Goal: Task Accomplishment & Management: Manage account settings

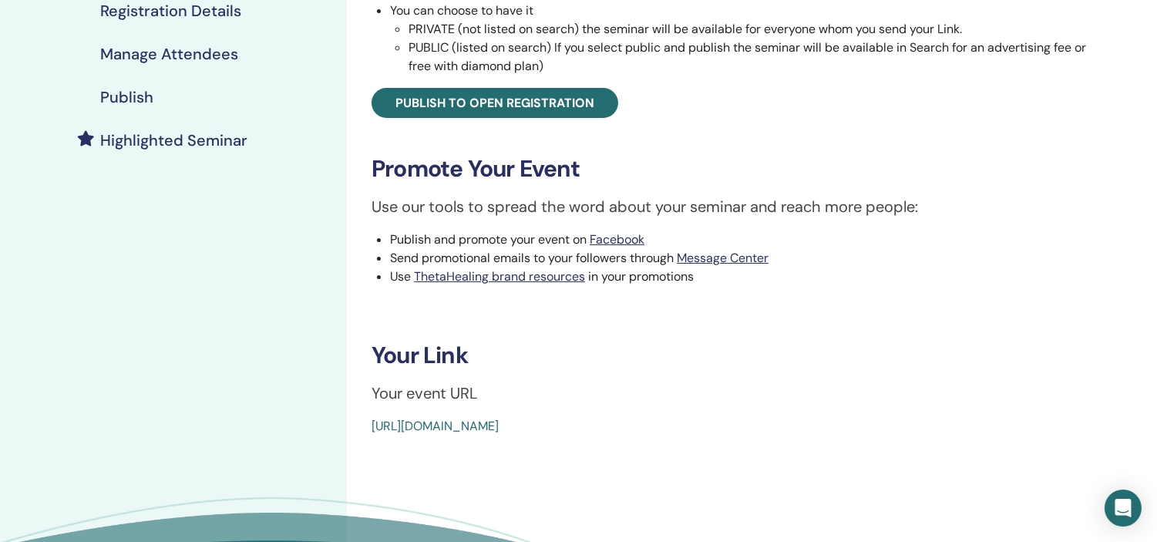
scroll to position [324, 0]
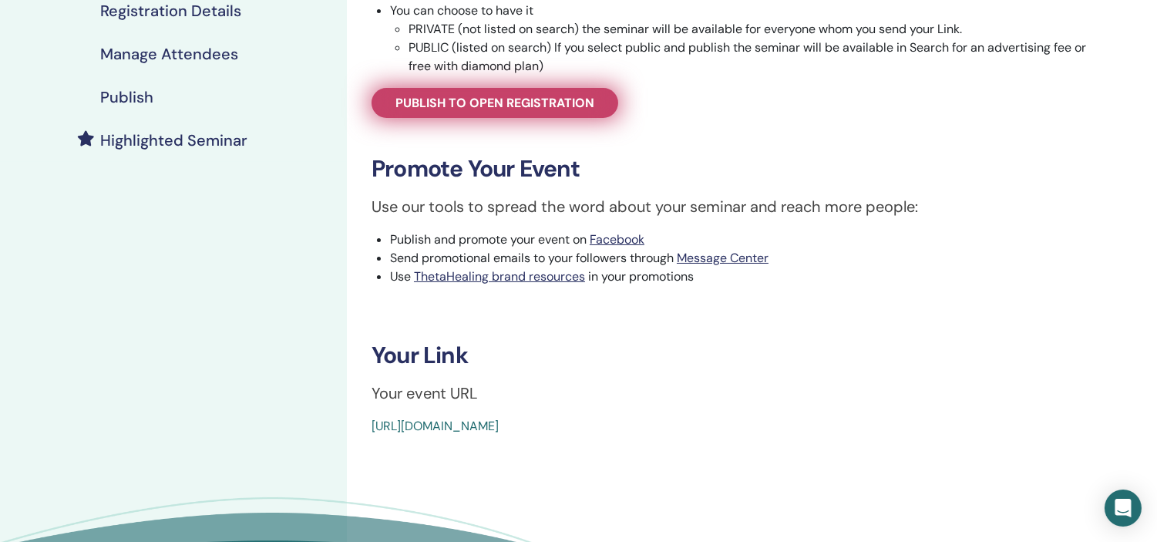
click at [460, 103] on span "Publish to open registration" at bounding box center [495, 103] width 199 height 16
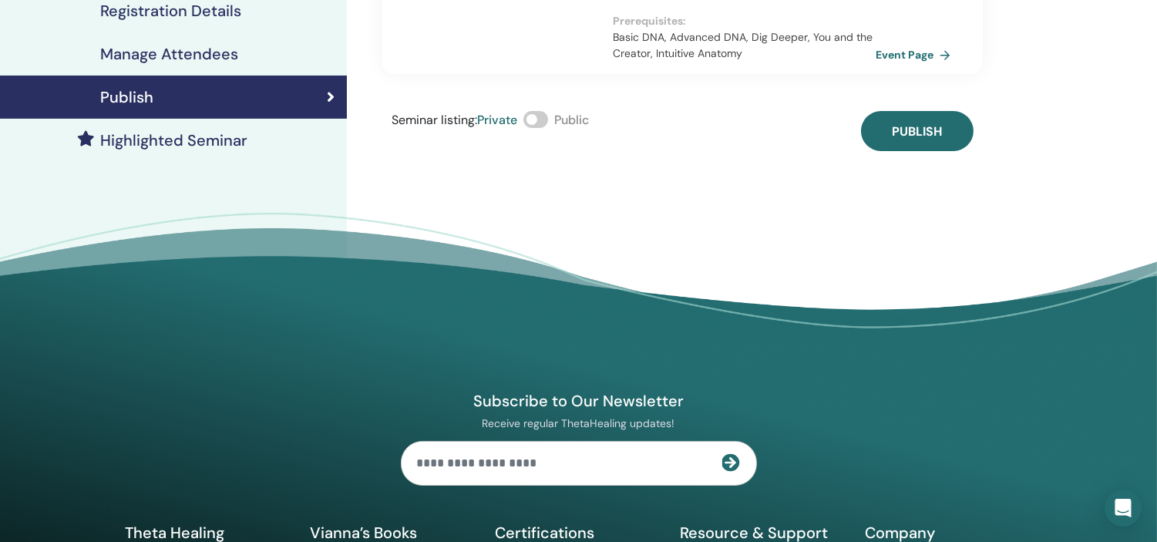
click at [540, 111] on span at bounding box center [536, 119] width 25 height 17
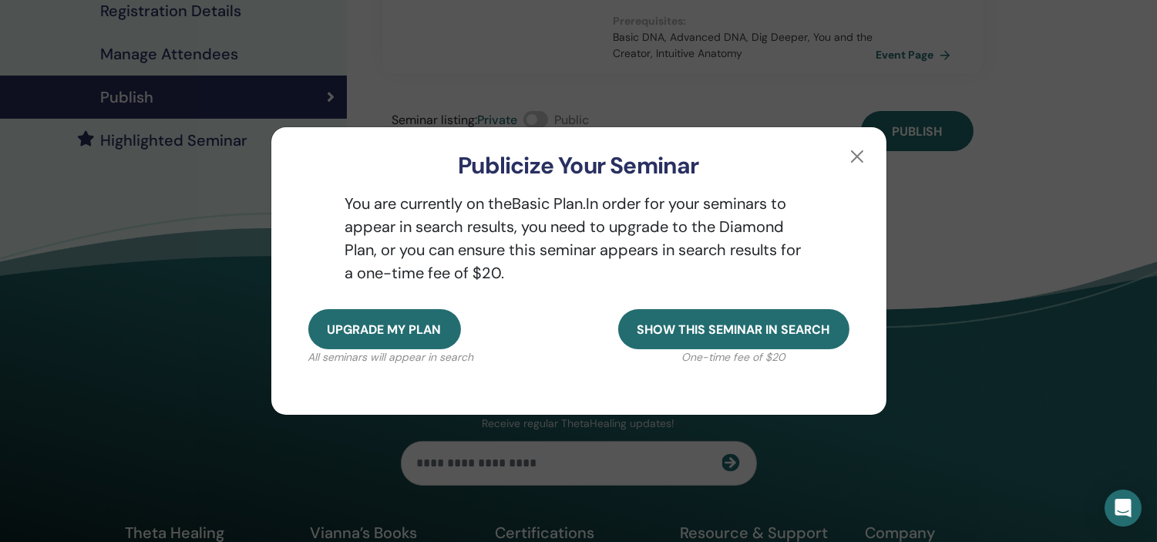
click at [1061, 241] on div "Publicize Your Seminar You are currently on the Basic Plan. In order for your s…" at bounding box center [578, 271] width 1157 height 542
click at [857, 160] on button "button" at bounding box center [857, 156] width 25 height 25
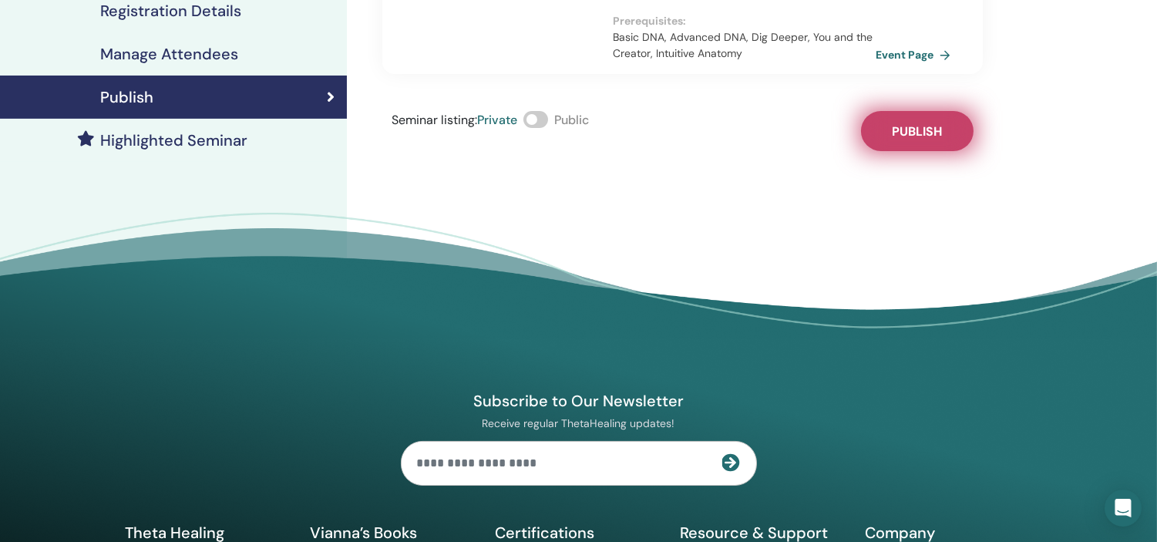
click at [933, 123] on span "Publish" at bounding box center [917, 131] width 50 height 16
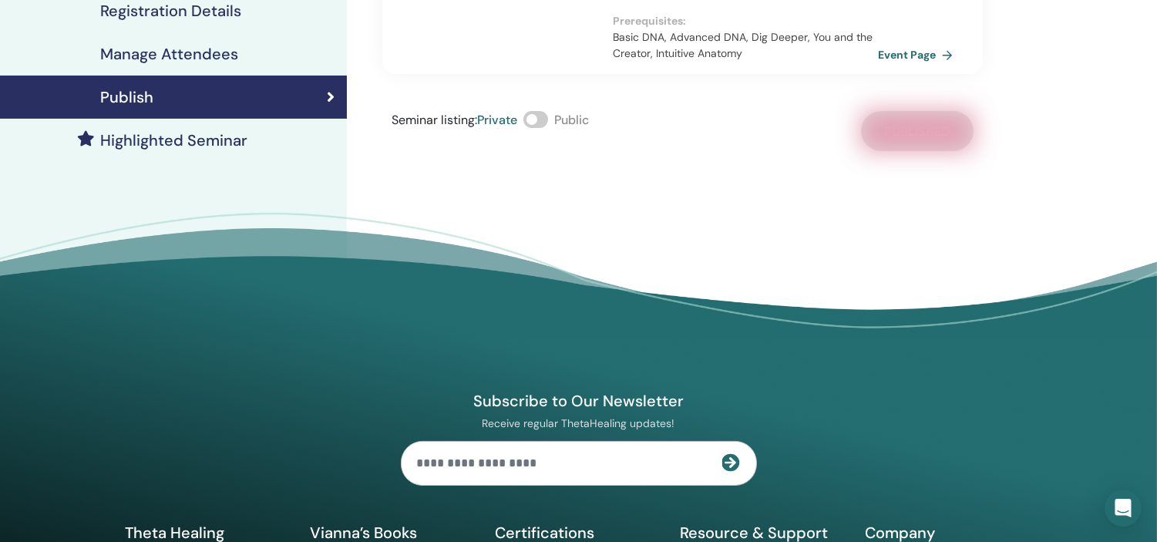
click at [900, 43] on link "Event Page" at bounding box center [918, 54] width 81 height 23
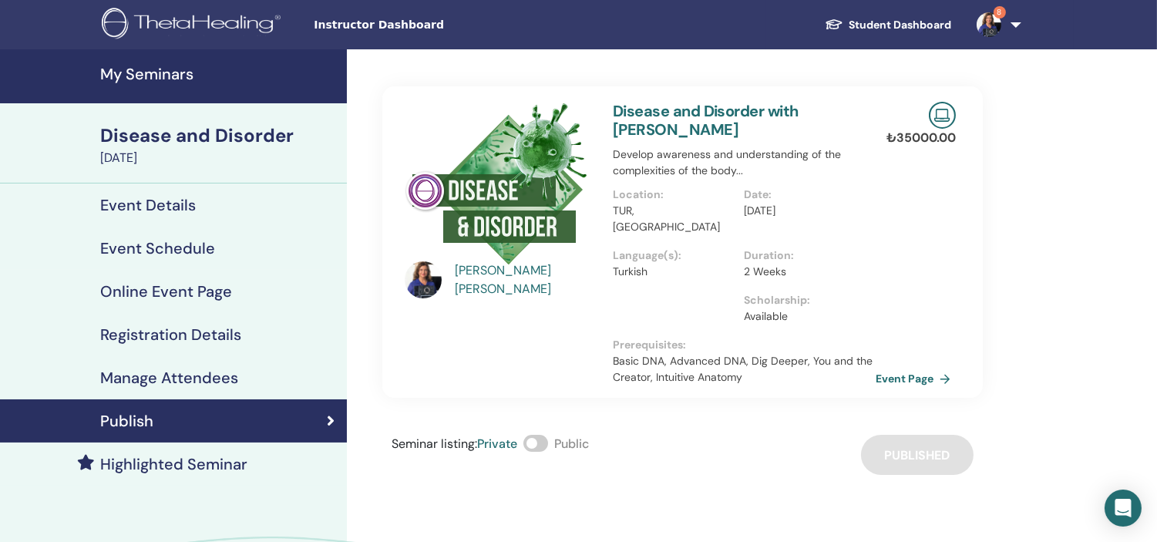
click at [133, 73] on h4 "My Seminars" at bounding box center [218, 74] width 237 height 19
